Goal: Transaction & Acquisition: Purchase product/service

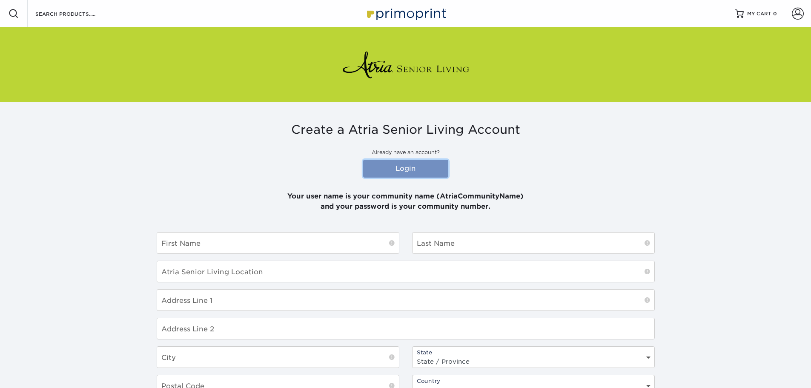
click at [416, 166] on link "Login" at bounding box center [405, 169] width 85 height 18
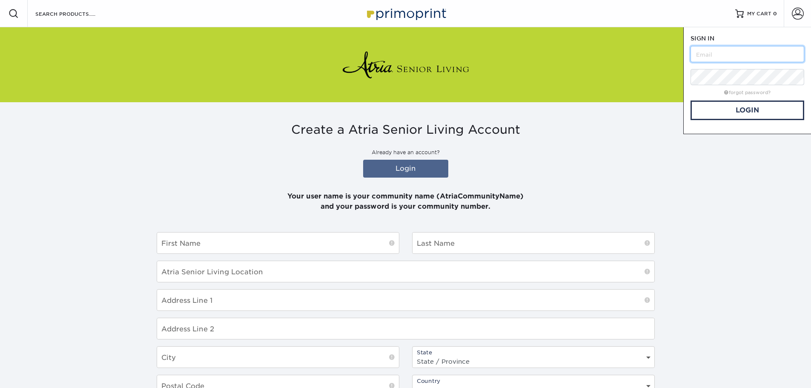
click at [772, 52] on input "text" at bounding box center [748, 54] width 114 height 16
type input "atriadelsol"
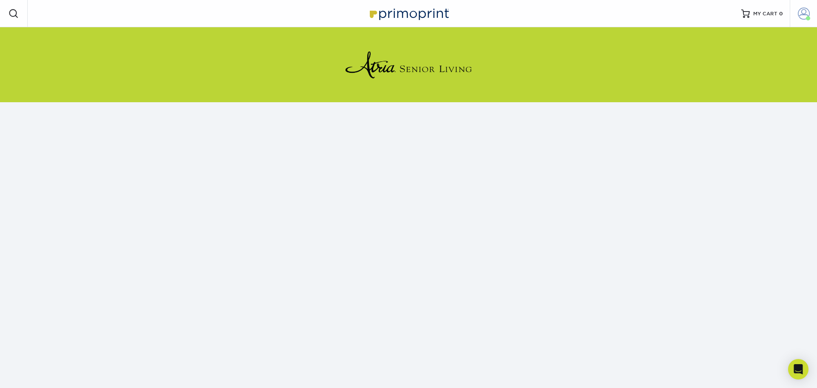
click at [805, 17] on span at bounding box center [804, 14] width 12 height 12
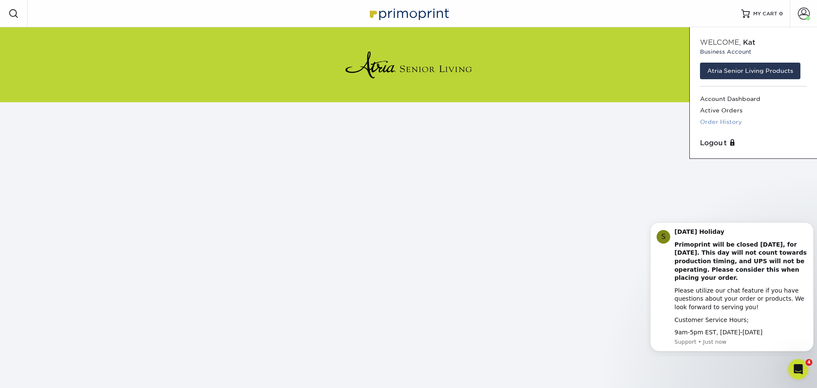
click at [728, 123] on link "Order History" at bounding box center [753, 121] width 107 height 11
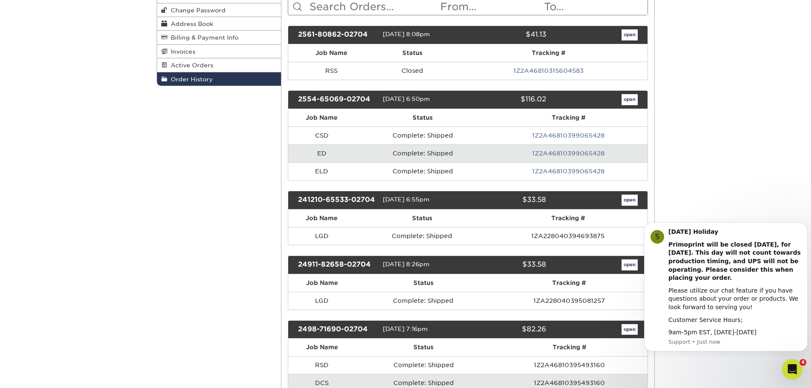
scroll to position [85, 0]
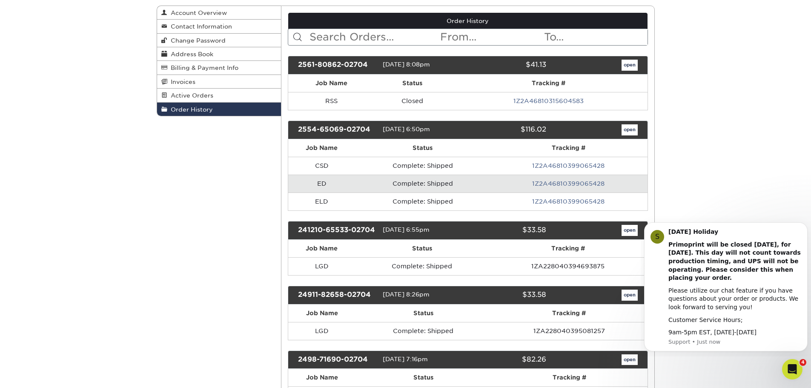
scroll to position [0, 0]
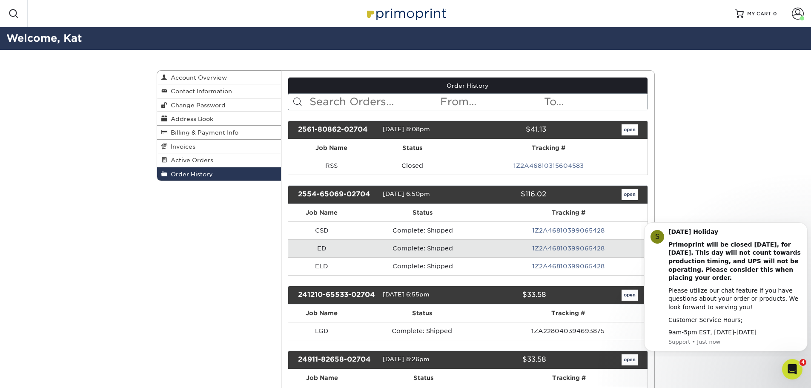
click at [198, 29] on div "Welcome, Kat" at bounding box center [405, 38] width 811 height 23
click at [797, 11] on span at bounding box center [798, 14] width 12 height 12
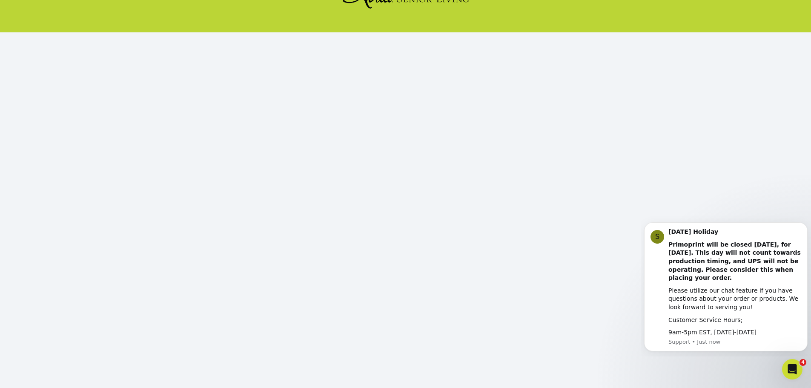
scroll to position [92, 0]
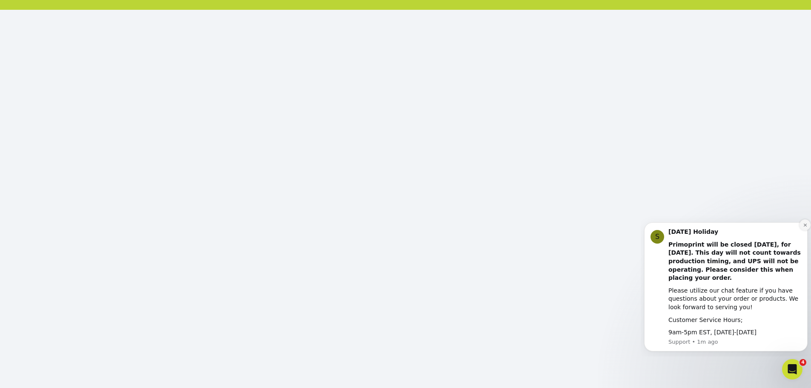
click at [805, 224] on icon "Dismiss notification" at bounding box center [805, 225] width 5 height 5
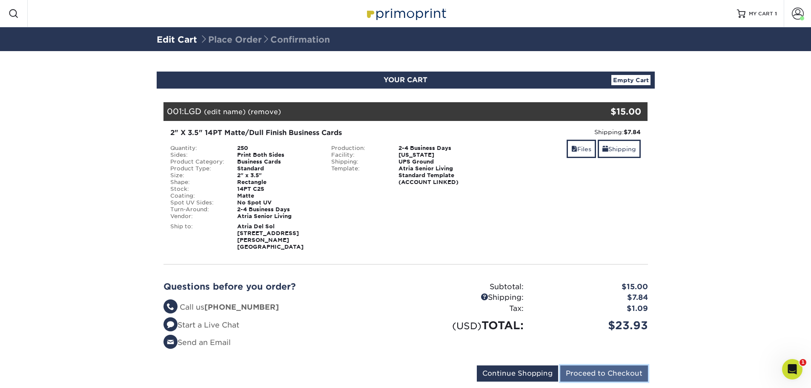
click at [599, 367] on input "Proceed to Checkout" at bounding box center [604, 373] width 88 height 16
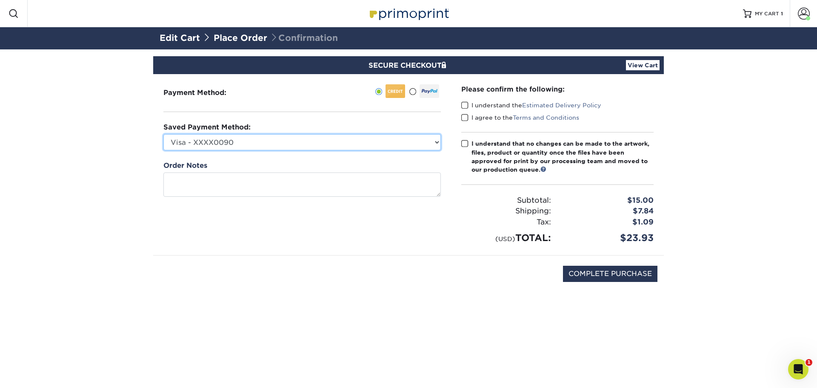
click at [252, 146] on select "Visa - XXXX0090 Visa - XXXX5653 Visa - XXXX0657 Visa - XXXX0639 New Credit Card" at bounding box center [302, 142] width 278 height 16
select select "73945"
click at [163, 134] on select "Visa - XXXX0090 Visa - XXXX5653 Visa - XXXX0657 Visa - XXXX0639 New Credit Card" at bounding box center [302, 142] width 278 height 16
click at [267, 271] on div "COMPLETE PURCHASE" at bounding box center [409, 278] width 498 height 46
click at [466, 106] on span at bounding box center [464, 105] width 7 height 8
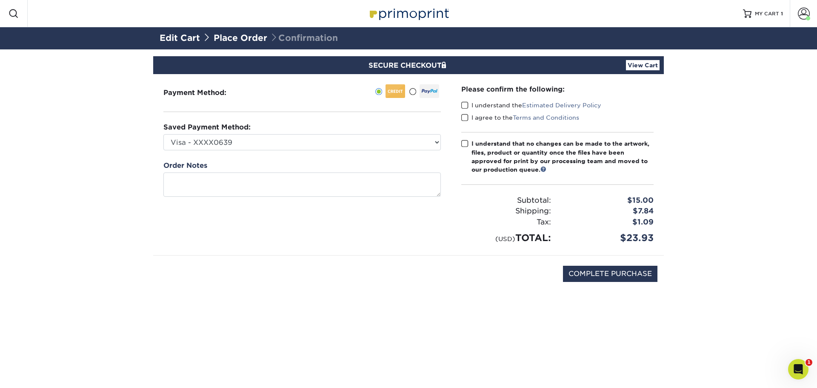
click at [0, 0] on input "I understand the Estimated Delivery Policy" at bounding box center [0, 0] width 0 height 0
click at [462, 119] on span at bounding box center [464, 118] width 7 height 8
click at [0, 0] on input "I agree to the Terms and Conditions" at bounding box center [0, 0] width 0 height 0
click at [462, 142] on span at bounding box center [464, 144] width 7 height 8
click at [0, 0] on input "I understand that no changes can be made to the artwork, files, product or quan…" at bounding box center [0, 0] width 0 height 0
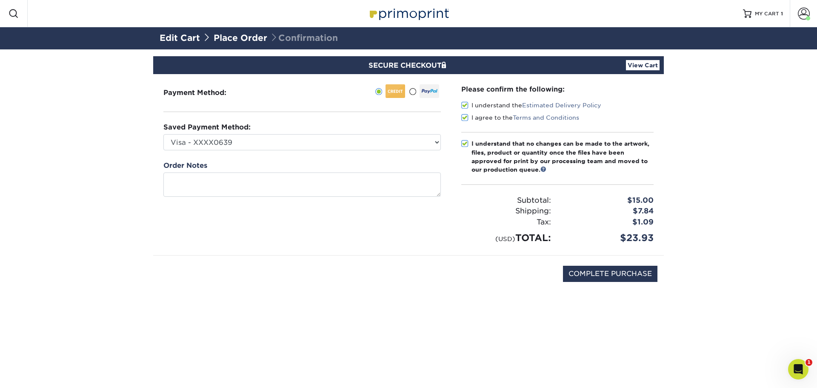
click at [622, 284] on div "COMPLETE PURCHASE" at bounding box center [409, 278] width 498 height 46
click at [620, 272] on input "COMPLETE PURCHASE" at bounding box center [610, 274] width 95 height 16
type input "PROCESSING, PLEASE WAIT..."
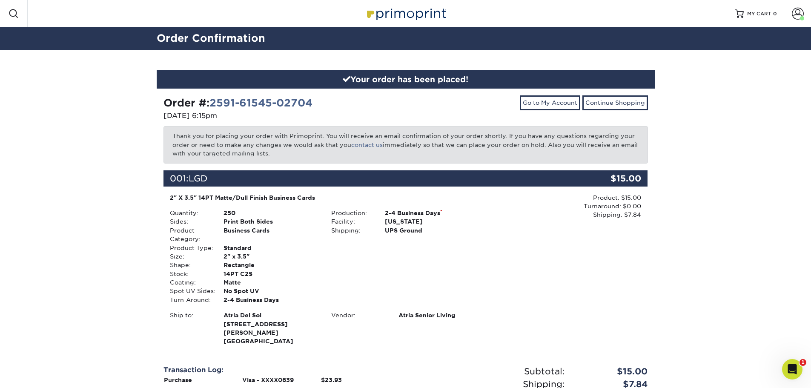
click at [757, 245] on div "Your order has been placed! Order #: 2591-61545-02704 [DATE] 6:15pm Go to My Ac…" at bounding box center [405, 277] width 811 height 455
click at [757, 172] on div "Your order has been placed! Order #: 2591-61545-02704 [DATE] 6:15pm Go to My Ac…" at bounding box center [405, 277] width 811 height 455
